Goal: Task Accomplishment & Management: Manage account settings

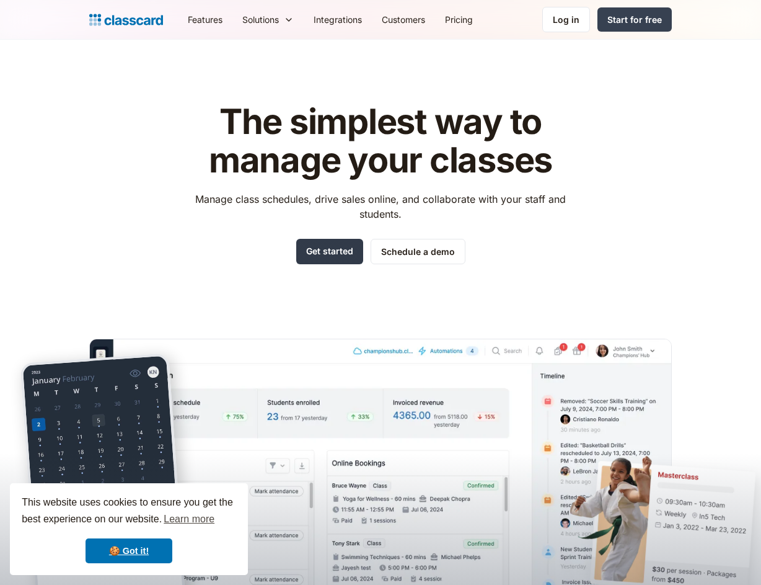
click at [332, 252] on link "Get started" at bounding box center [329, 251] width 67 height 25
click at [573, 19] on div "Log in" at bounding box center [566, 19] width 27 height 13
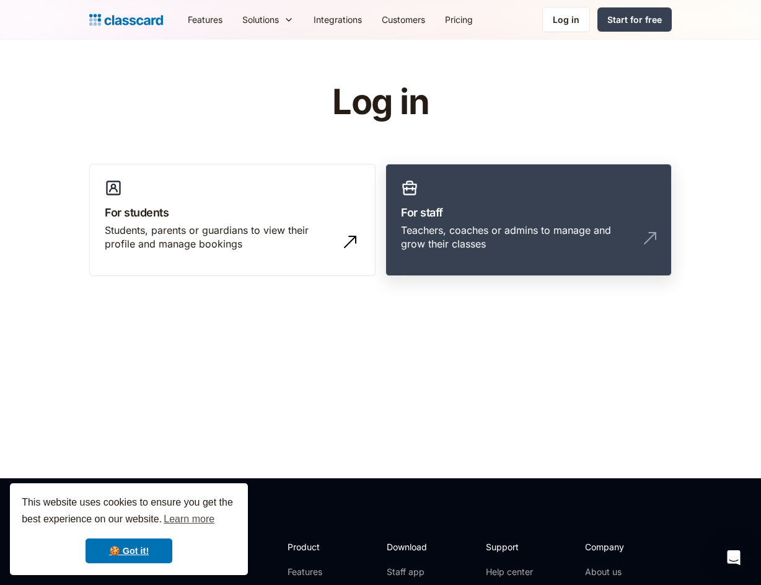
click at [429, 226] on div "Teachers, coaches or admins to manage and grow their classes" at bounding box center [516, 237] width 231 height 28
